Goal: Transaction & Acquisition: Purchase product/service

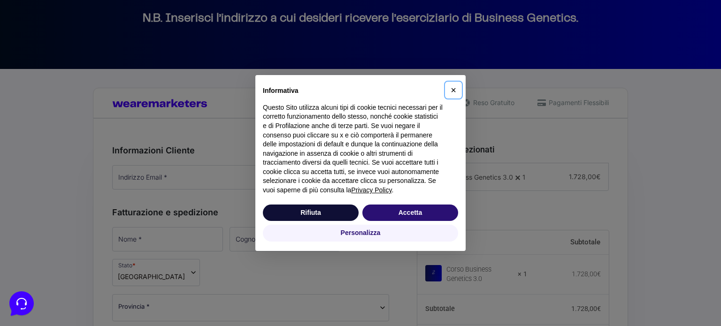
click at [455, 93] on span "×" at bounding box center [454, 90] width 6 height 10
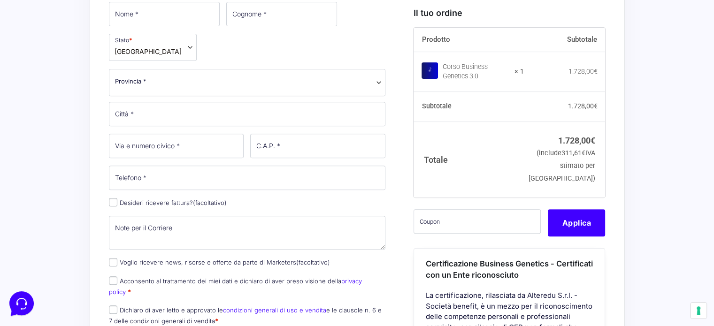
scroll to position [375, 0]
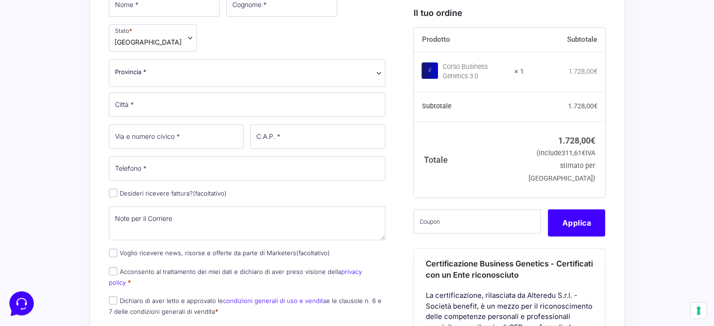
click at [597, 184] on td "1.728,00 € (include 311,61 € IVA stimato per [GEOGRAPHIC_DATA])" at bounding box center [565, 160] width 82 height 76
click at [589, 180] on small "(include 311,61 € IVA stimato per [GEOGRAPHIC_DATA])" at bounding box center [561, 166] width 67 height 33
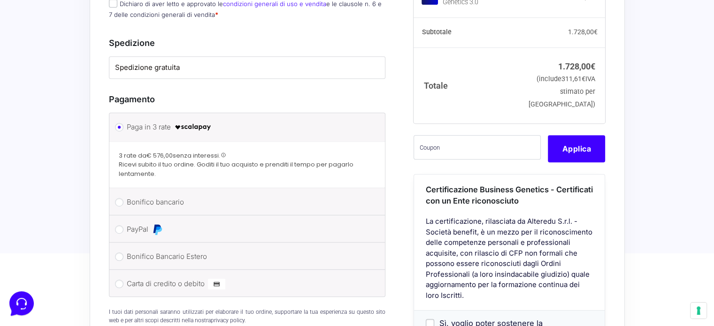
scroll to position [662, 0]
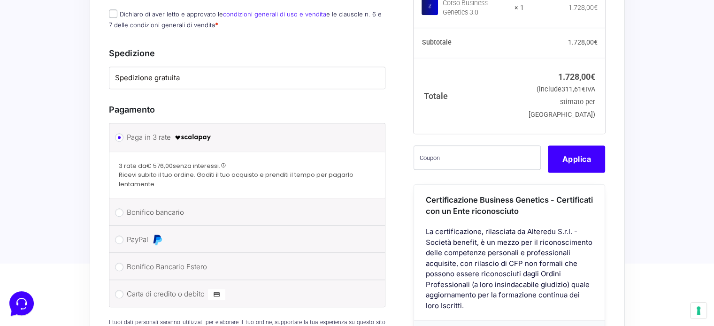
click at [206, 199] on li "Bonifico bancario Effettua il pagamento con questi dati. IBAN: [FINANCIAL_ID] I…" at bounding box center [247, 212] width 276 height 27
click at [194, 206] on label "Bonifico bancario" at bounding box center [246, 213] width 238 height 14
click at [123, 208] on input "Bonifico bancario" at bounding box center [119, 212] width 8 height 8
radio input "true"
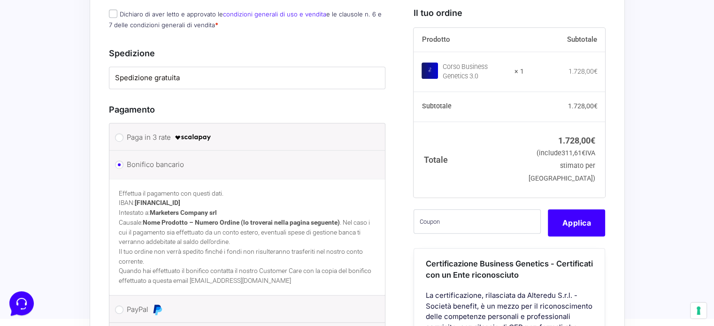
click at [205, 303] on label "PayPal" at bounding box center [246, 310] width 238 height 14
click at [123, 306] on input "PayPal" at bounding box center [119, 310] width 8 height 8
radio input "true"
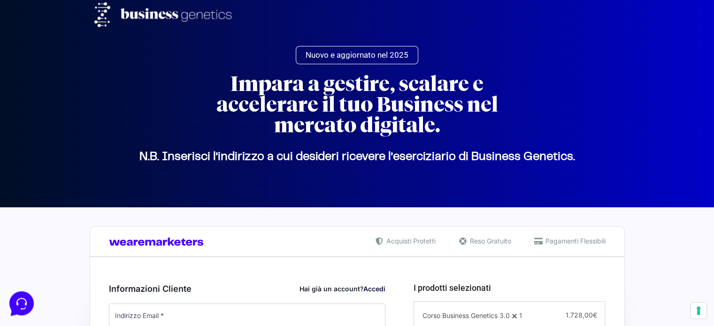
scroll to position [0, 0]
